Goal: Find specific page/section

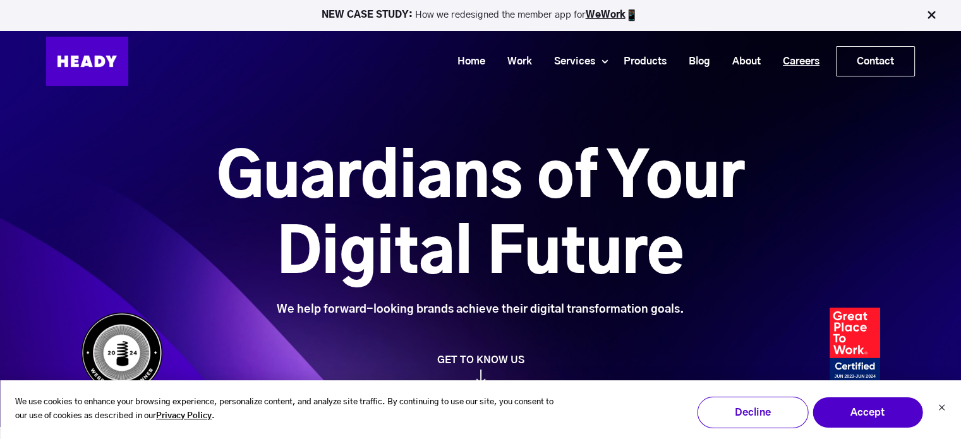
click at [810, 57] on link "Careers" at bounding box center [796, 61] width 59 height 23
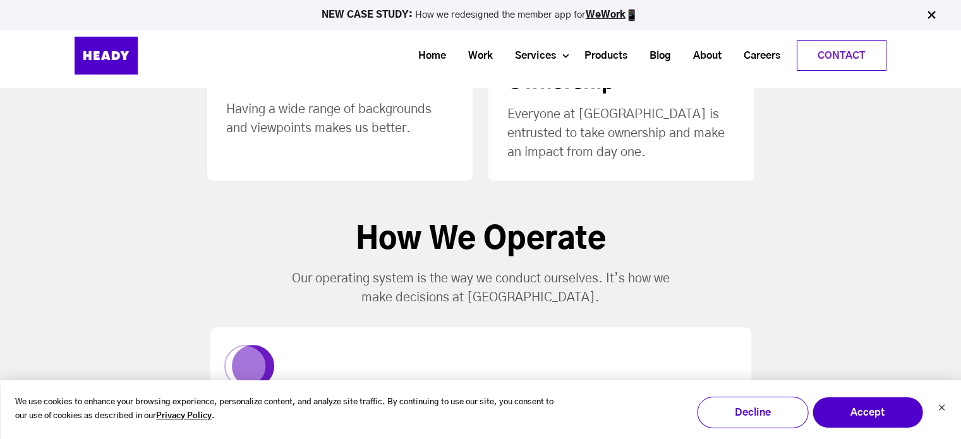
scroll to position [1137, 0]
